Goal: Find specific page/section: Find specific page/section

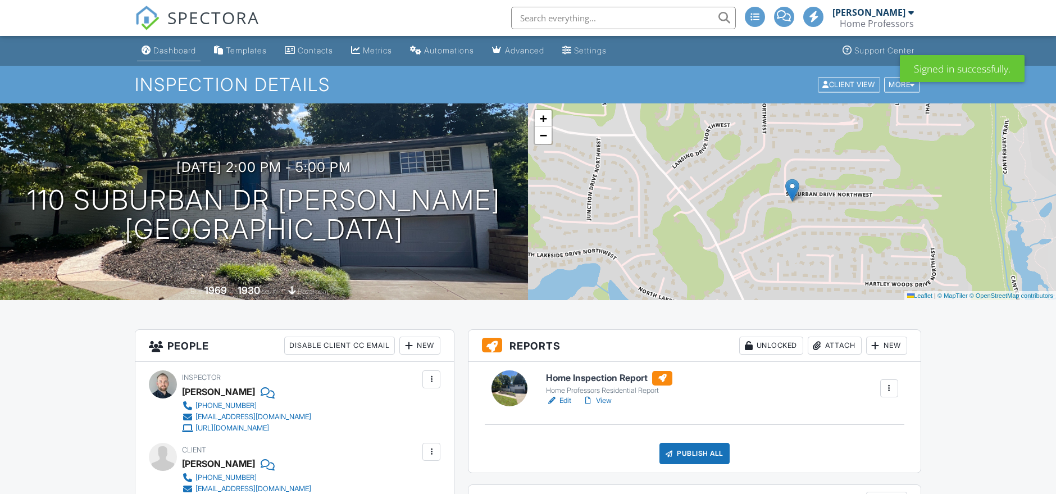
click at [194, 52] on div "Dashboard" at bounding box center [174, 50] width 43 height 10
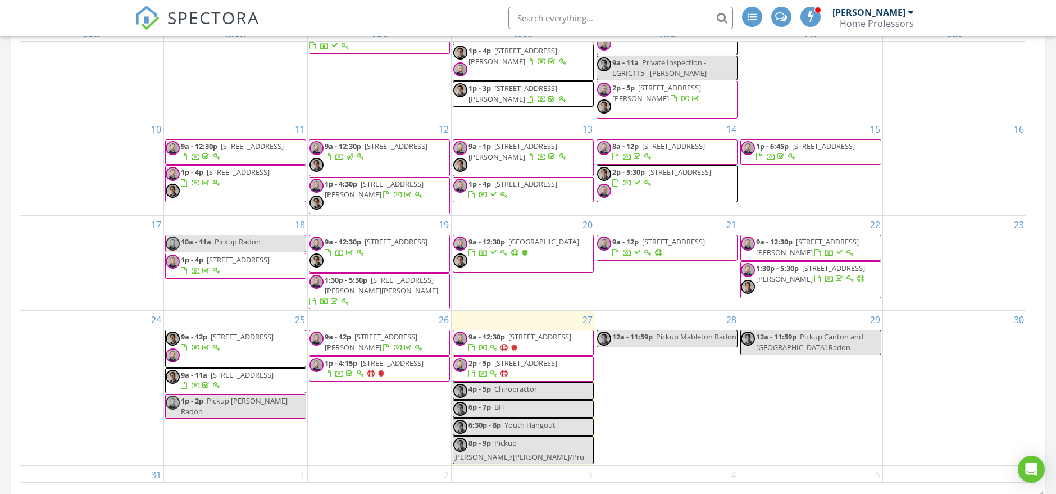
scroll to position [499, 0]
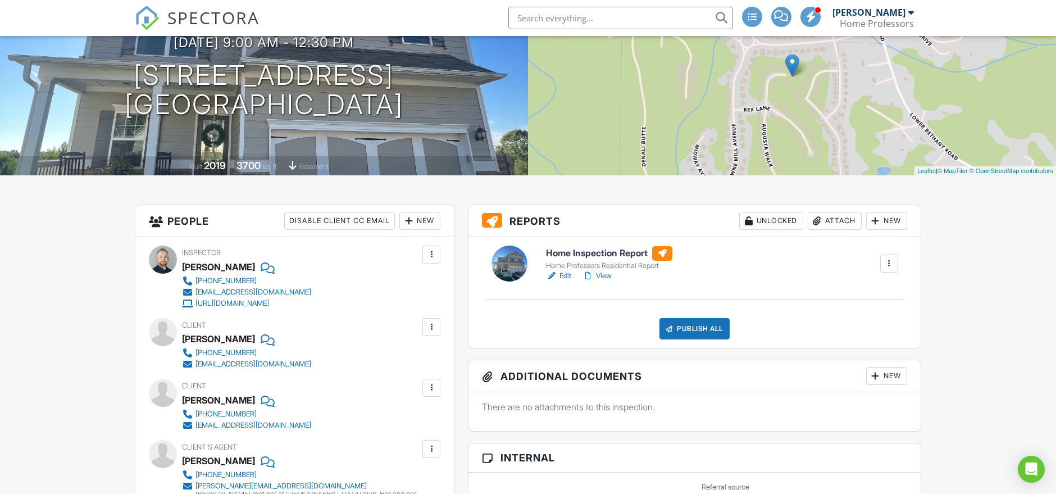
click at [562, 275] on link "Edit" at bounding box center [558, 275] width 25 height 11
